Goal: Navigation & Orientation: Find specific page/section

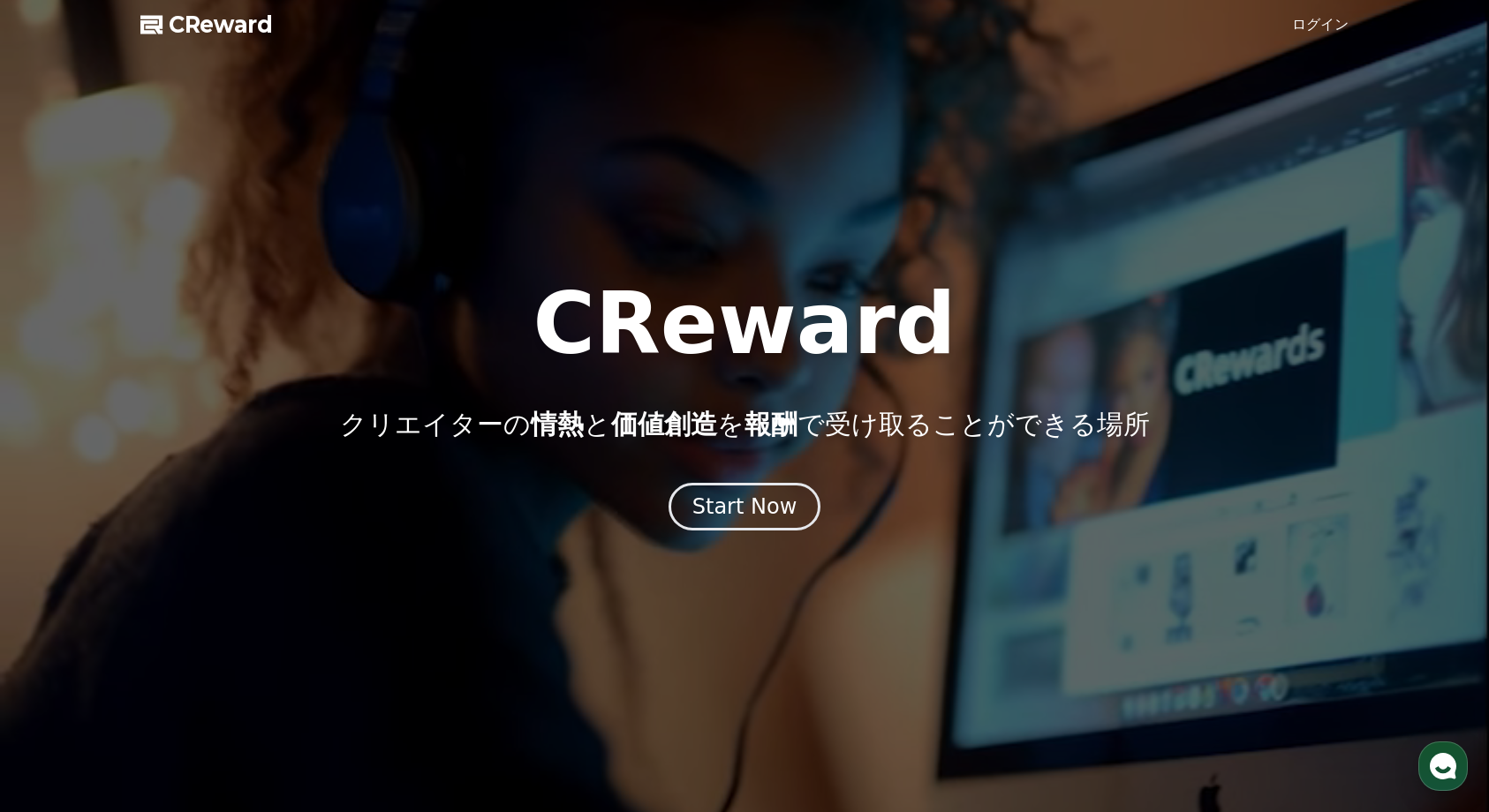
click at [1311, 31] on link "ログイン" at bounding box center [1320, 25] width 57 height 21
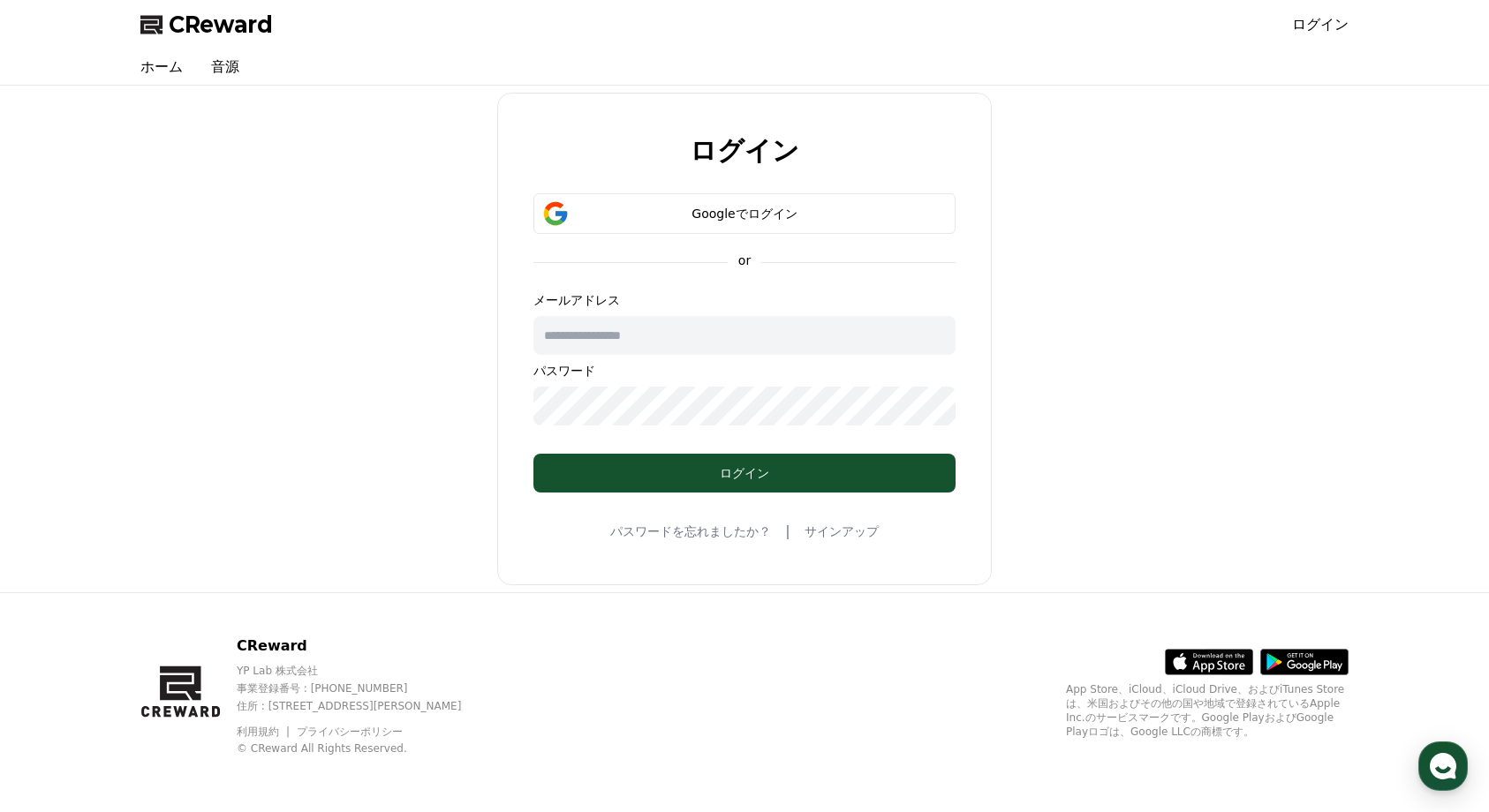
click at [880, 332] on input "text" at bounding box center [744, 335] width 422 height 39
drag, startPoint x: 170, startPoint y: 23, endPoint x: 993, endPoint y: 3, distance: 823.2
click at [746, 205] on div "Googleでログイン" at bounding box center [745, 214] width 371 height 18
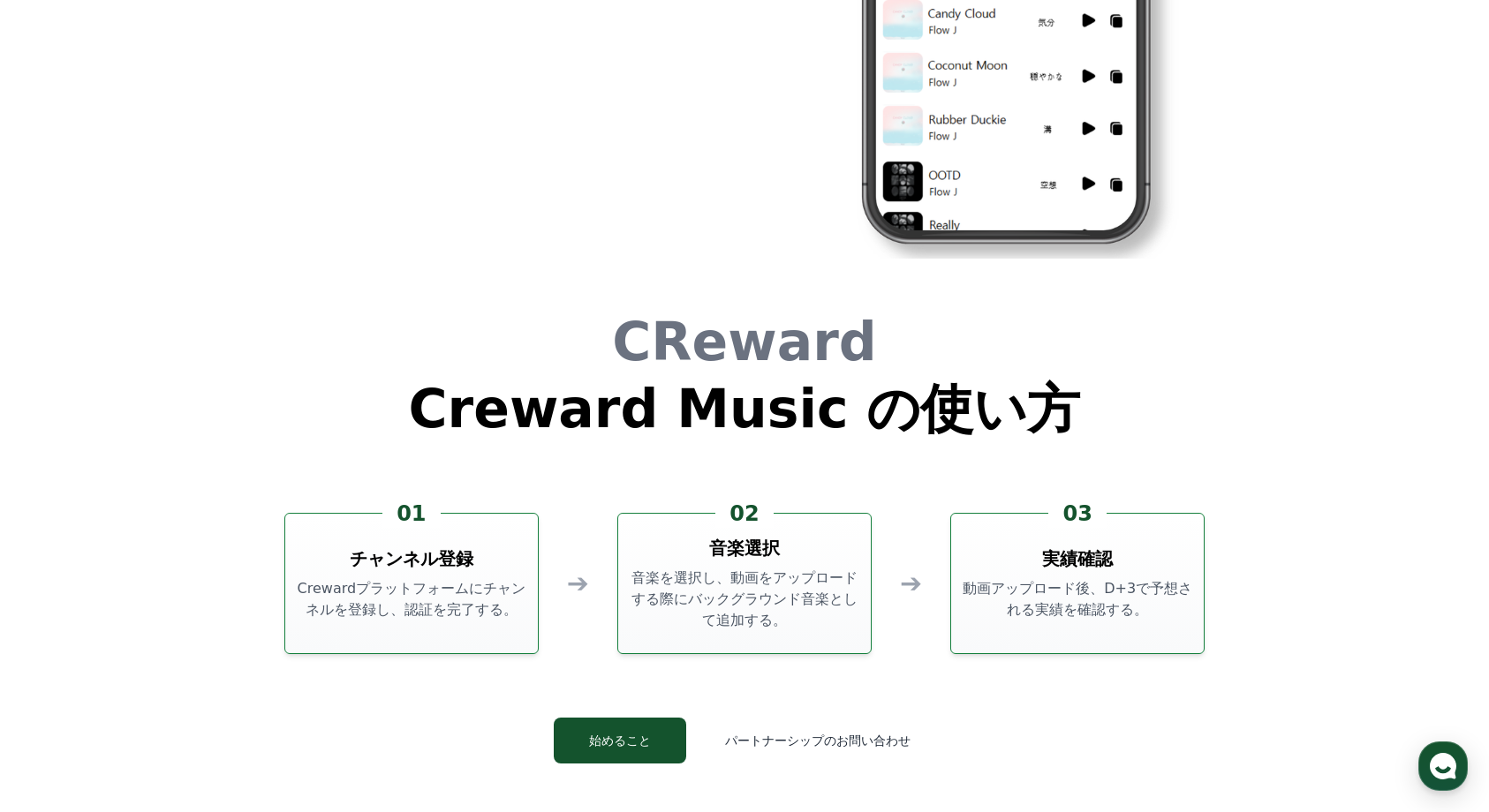
scroll to position [4781, 0]
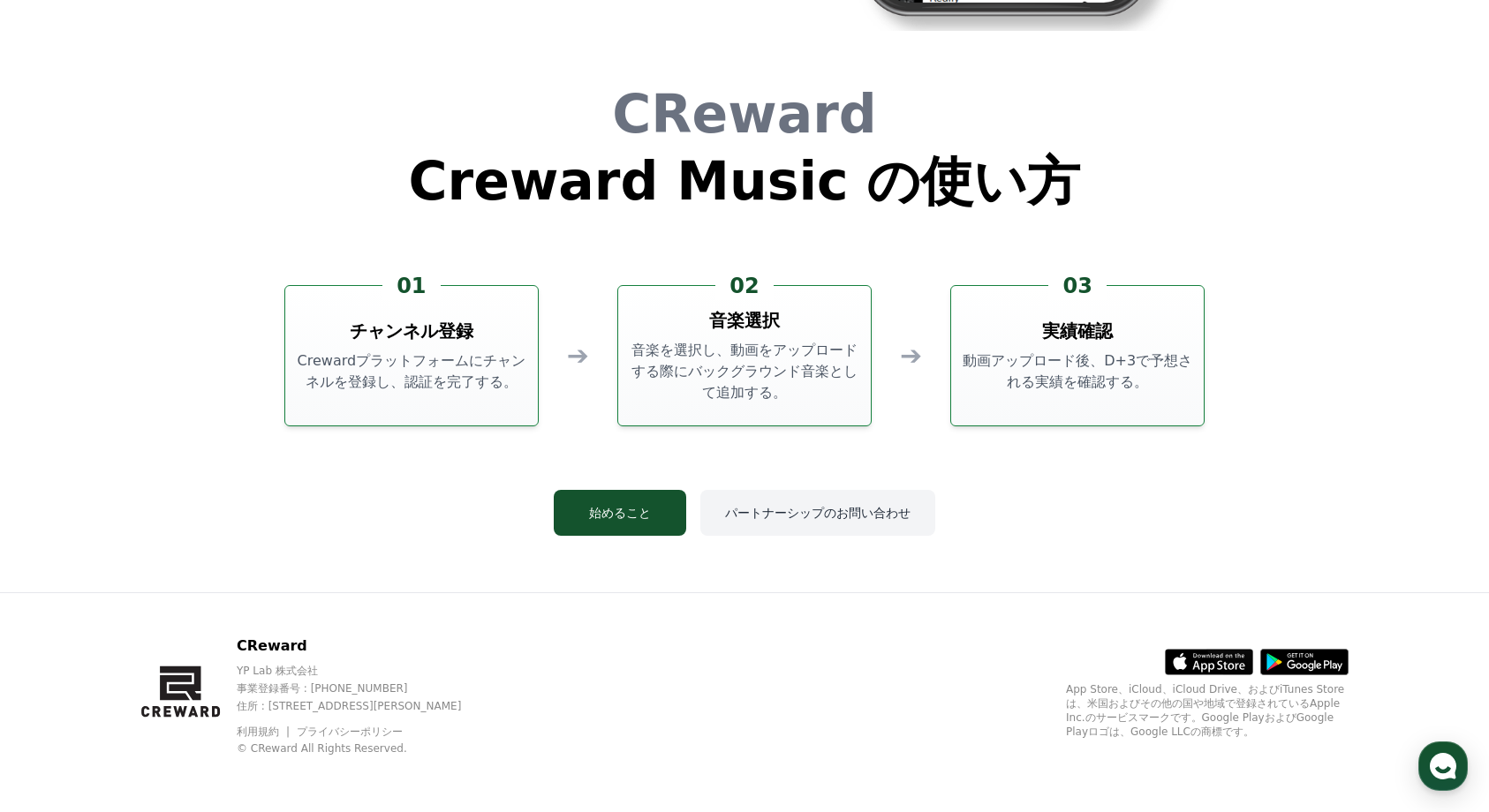
click at [859, 515] on button "パートナーシップのお問い合わせ" at bounding box center [818, 513] width 235 height 46
click at [265, 729] on link "利用規約" at bounding box center [265, 731] width 56 height 12
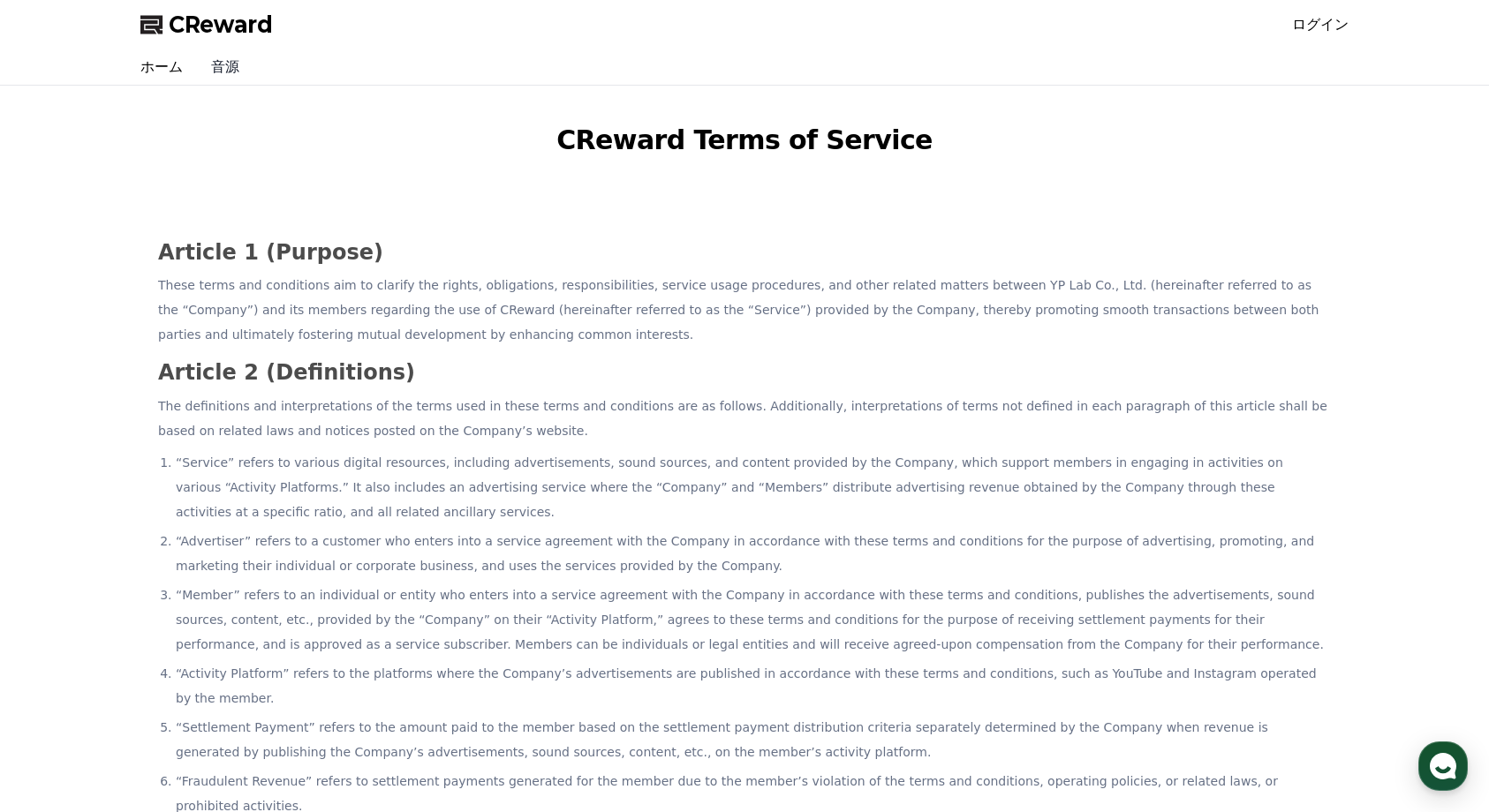
click at [242, 63] on link "音源" at bounding box center [226, 67] width 57 height 35
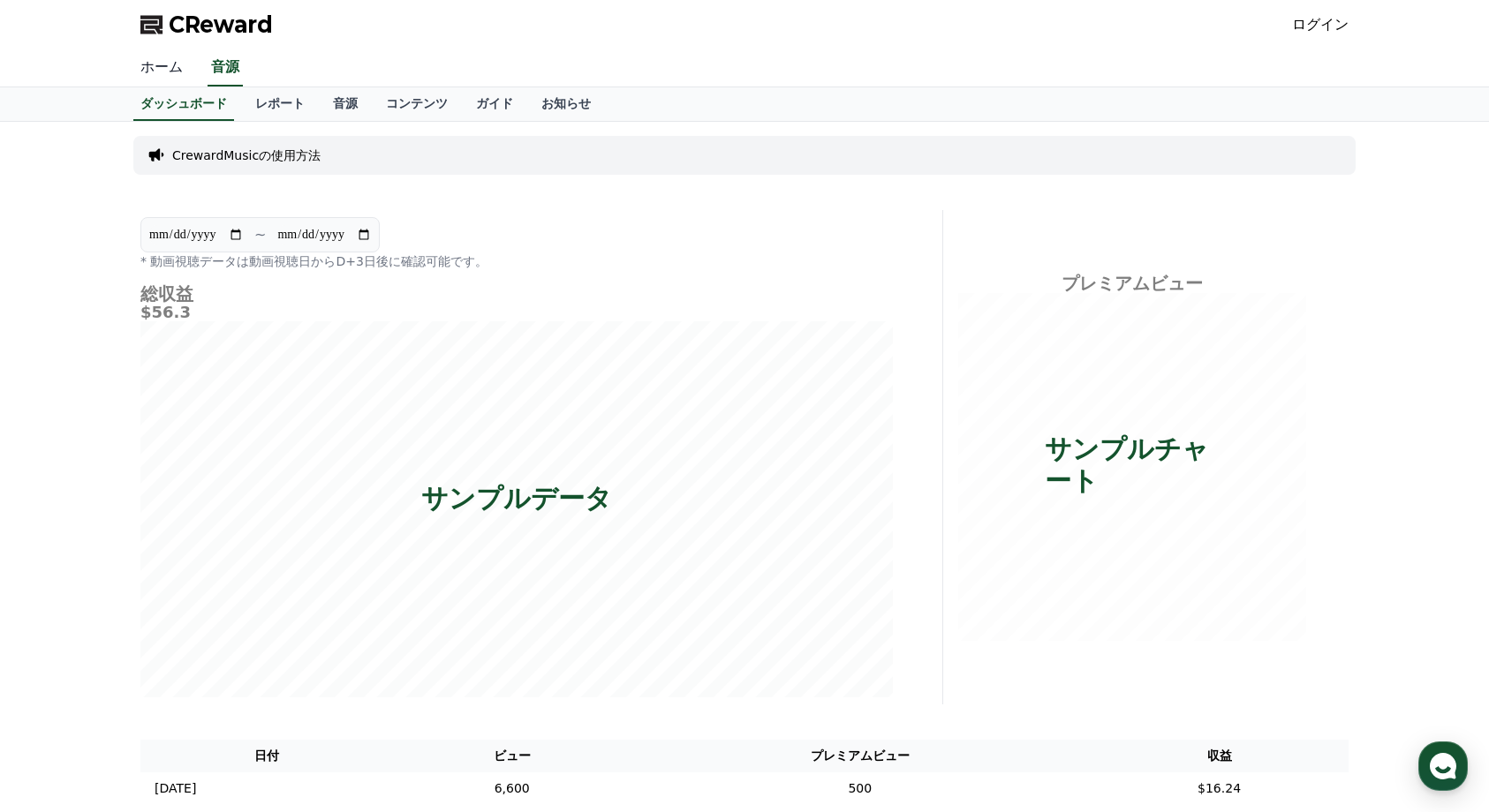
click at [171, 73] on link "ホーム" at bounding box center [162, 68] width 71 height 37
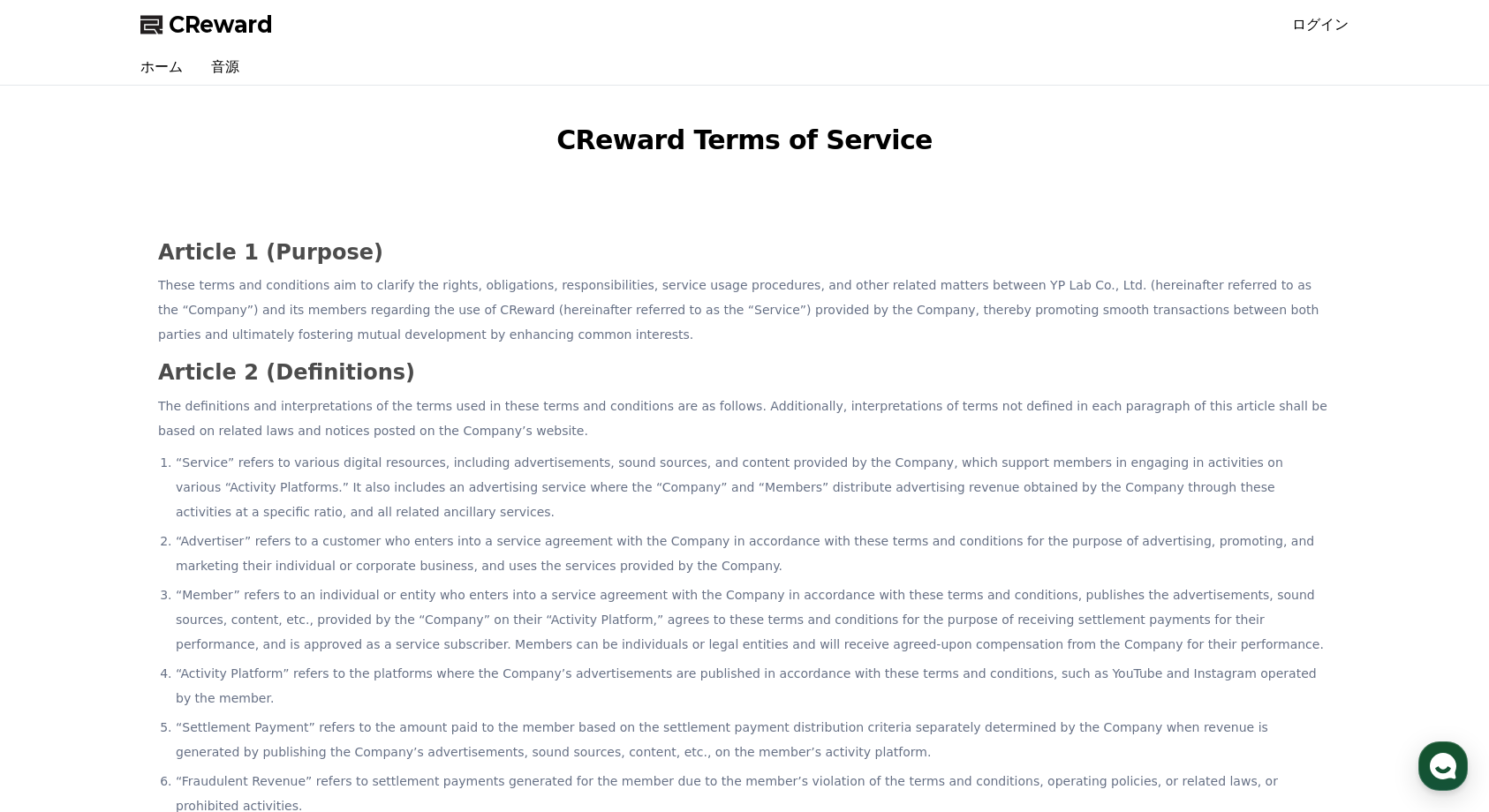
scroll to position [4781, 0]
